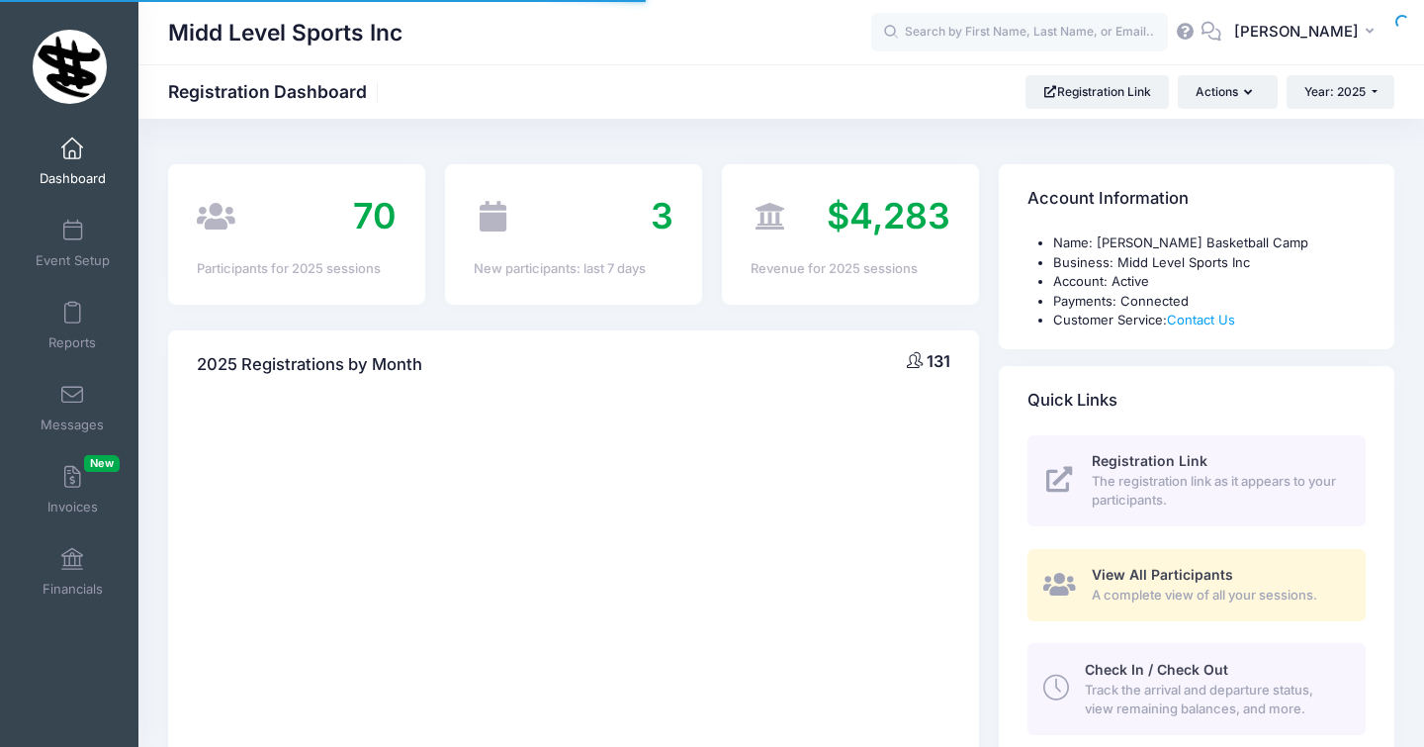
select select
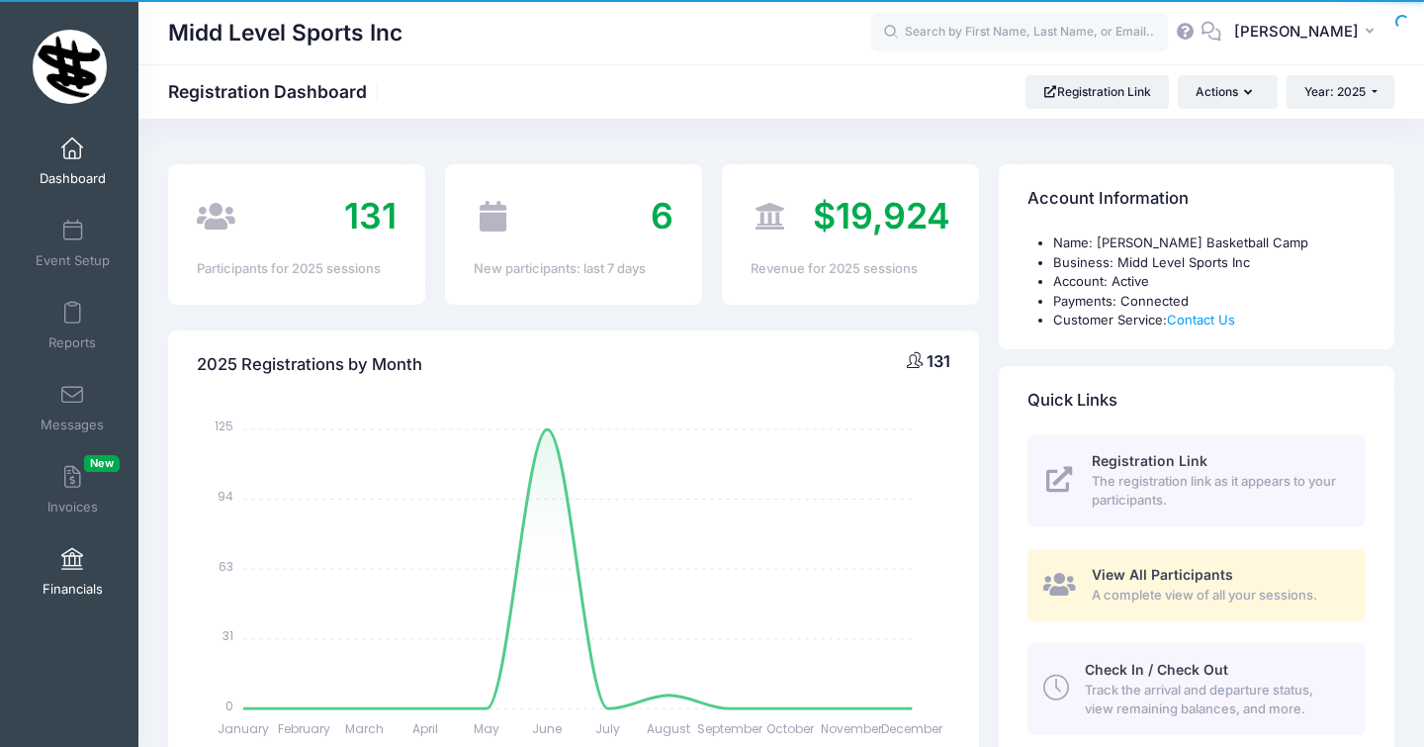
click at [66, 573] on link "Financials" at bounding box center [73, 571] width 94 height 69
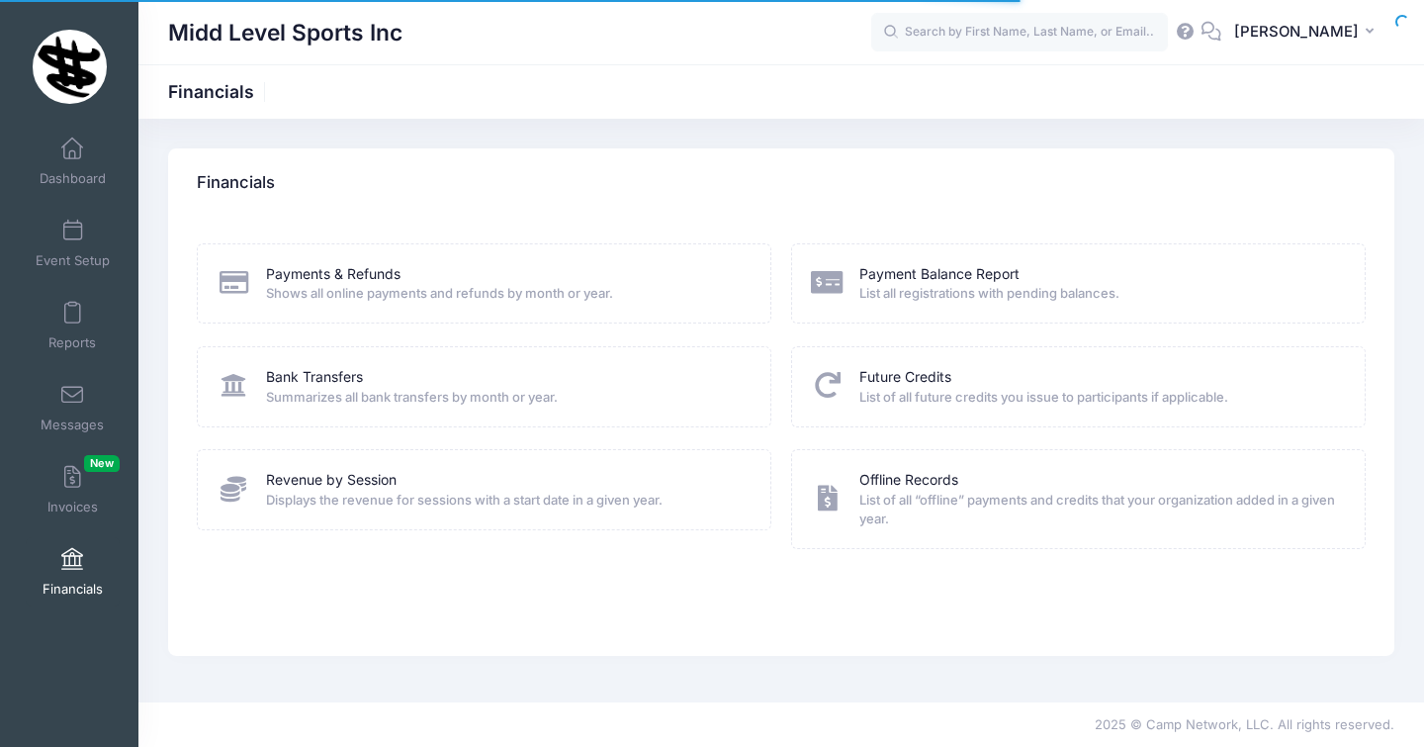
click at [304, 418] on div "Bank Transfers Summarizes all bank transfers by month or year." at bounding box center [484, 386] width 575 height 80
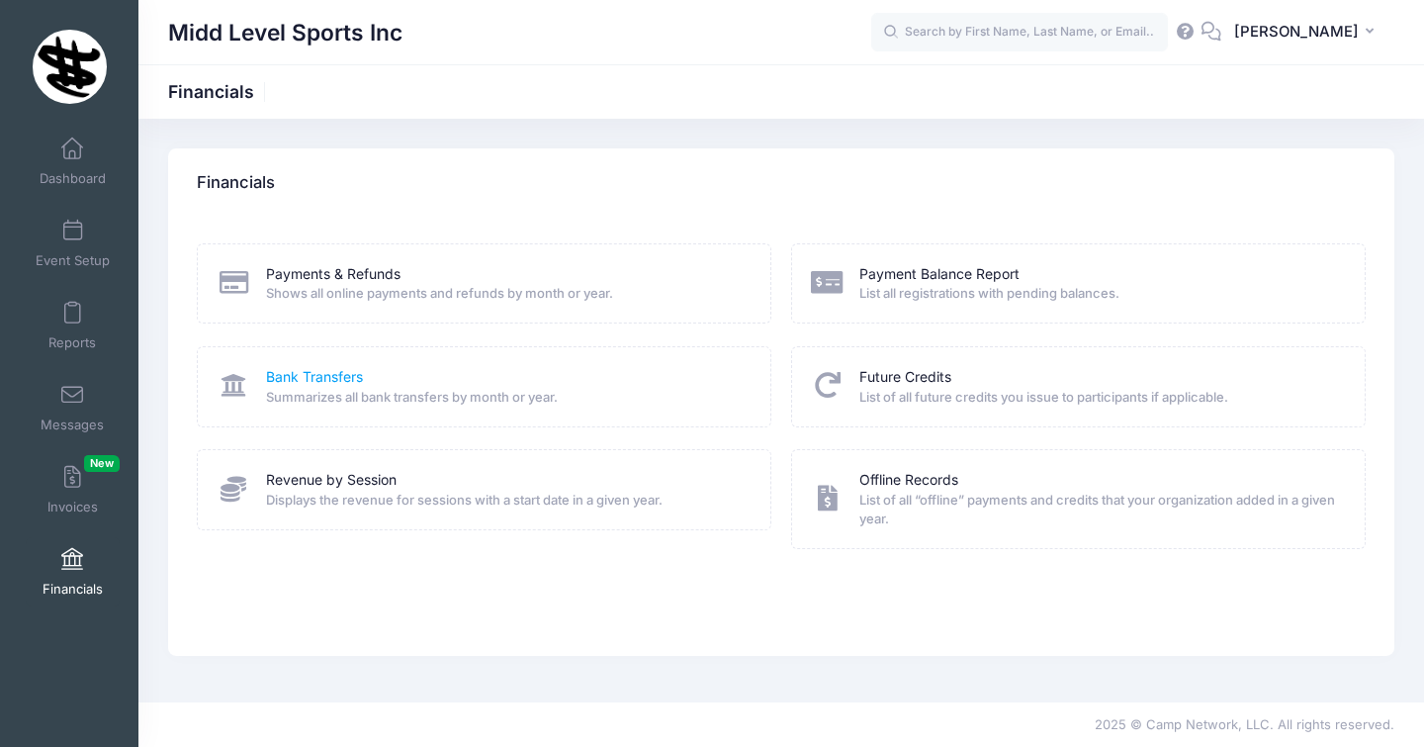
click at [323, 375] on link "Bank Transfers" at bounding box center [314, 377] width 97 height 21
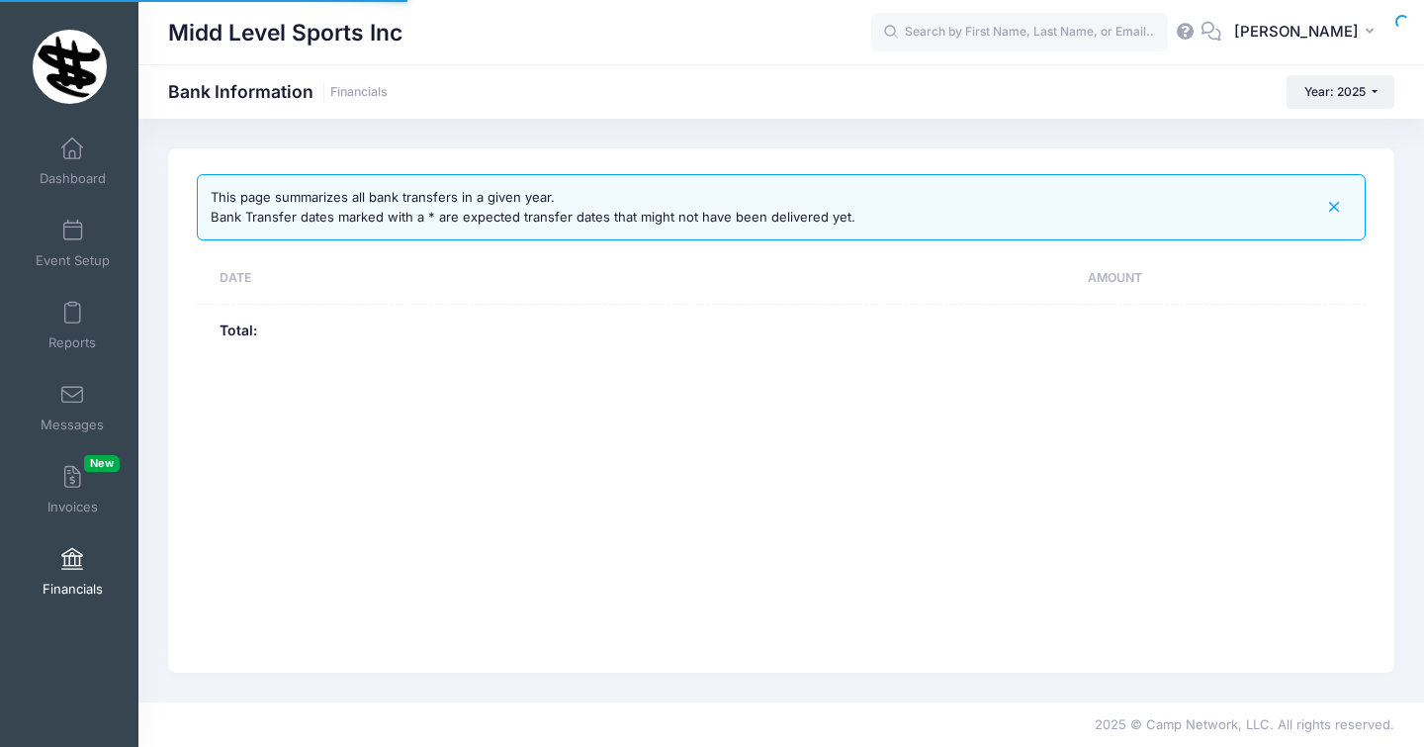
select select "10"
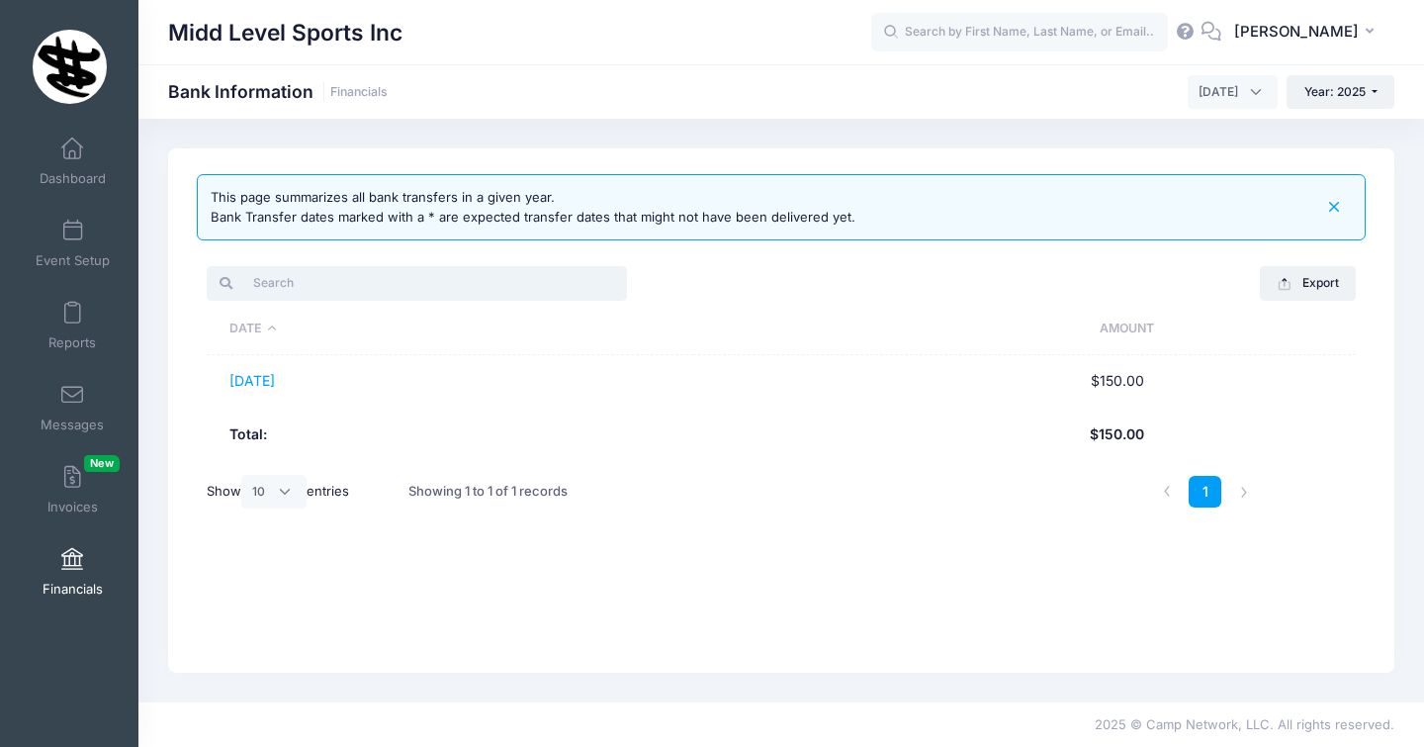
click at [301, 298] on input "search" at bounding box center [417, 283] width 420 height 34
click at [1252, 101] on span "August 2025" at bounding box center [1233, 92] width 90 height 34
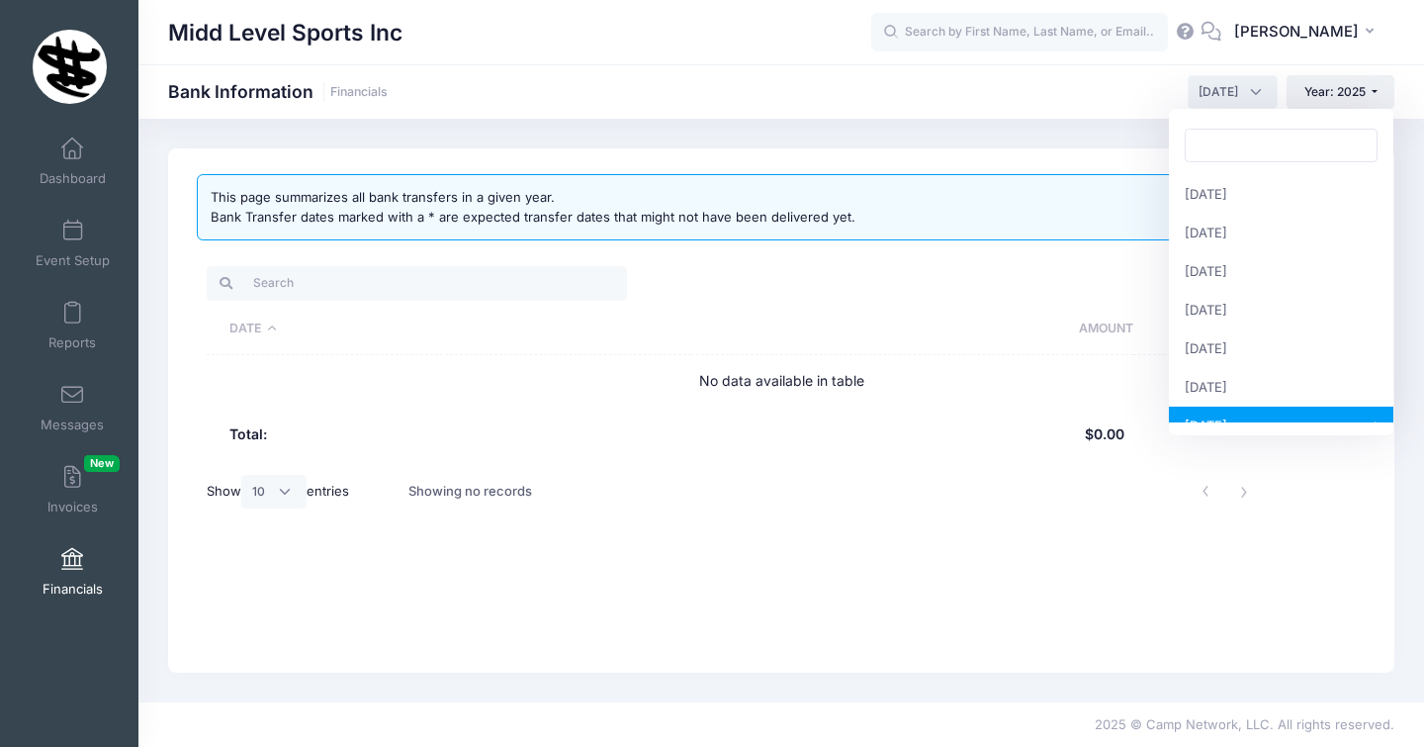
scroll to position [193, 0]
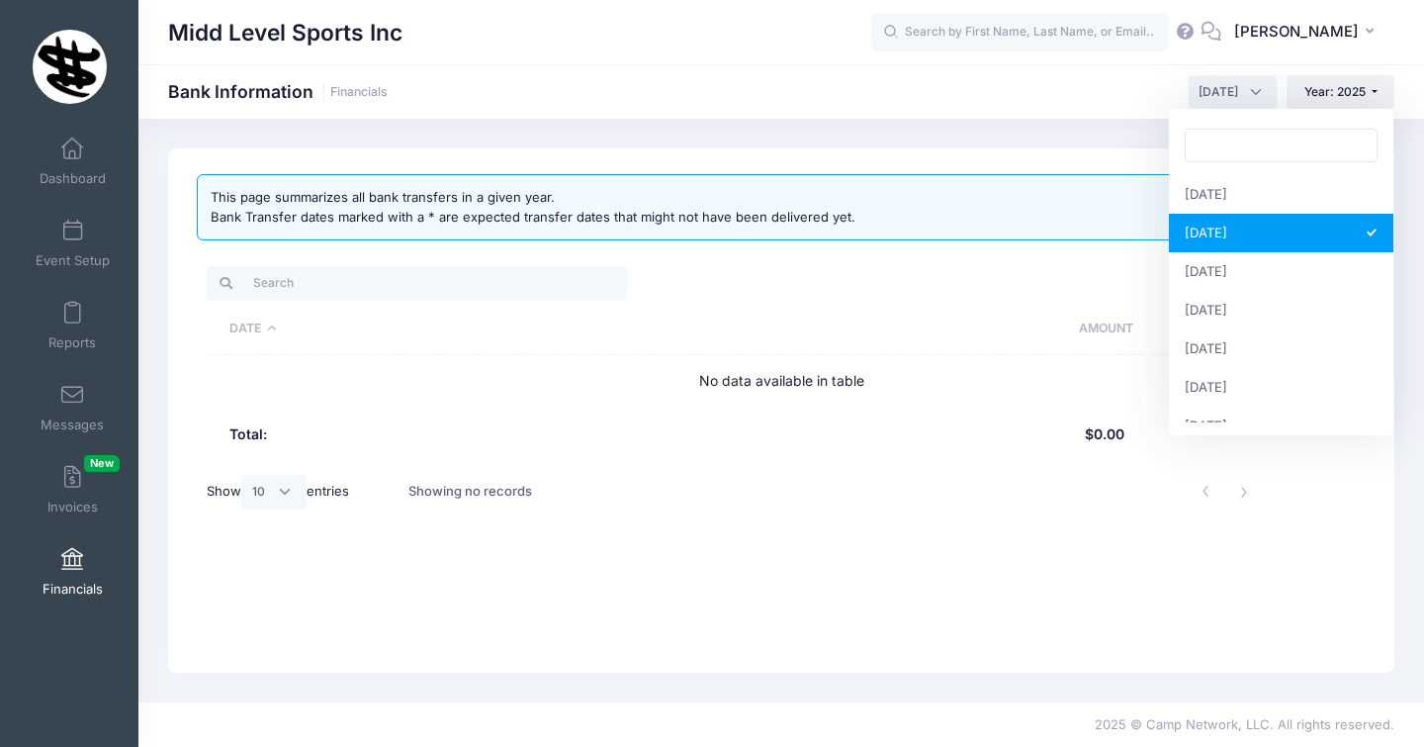
click at [1231, 93] on span "July 2025" at bounding box center [1219, 92] width 40 height 18
select select "6"
